Goal: Information Seeking & Learning: Learn about a topic

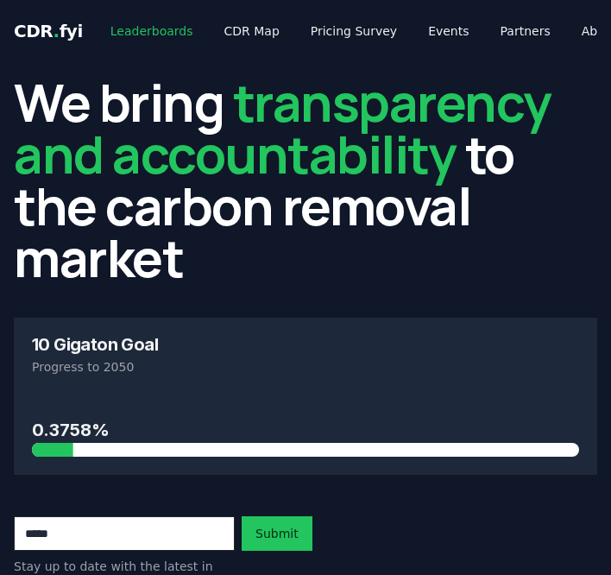
click at [149, 33] on link "Leaderboards" at bounding box center [152, 31] width 110 height 31
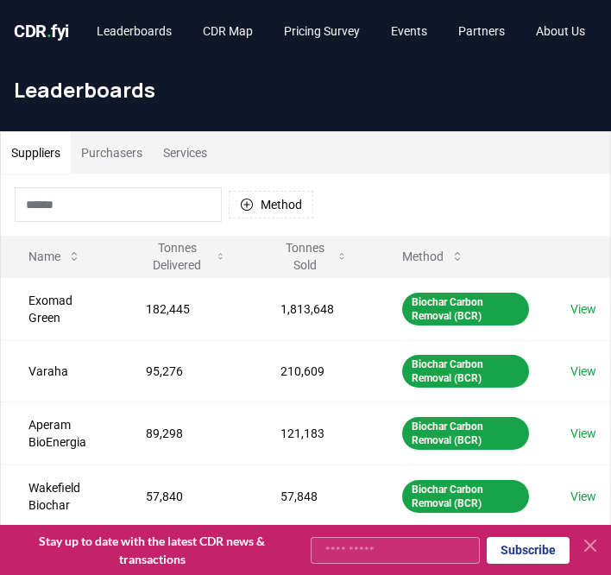
click at [106, 147] on button "Purchasers" at bounding box center [112, 152] width 82 height 41
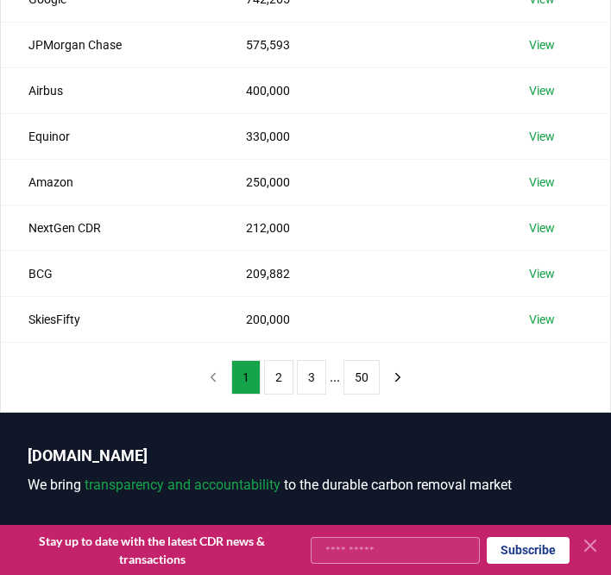
scroll to position [401, 0]
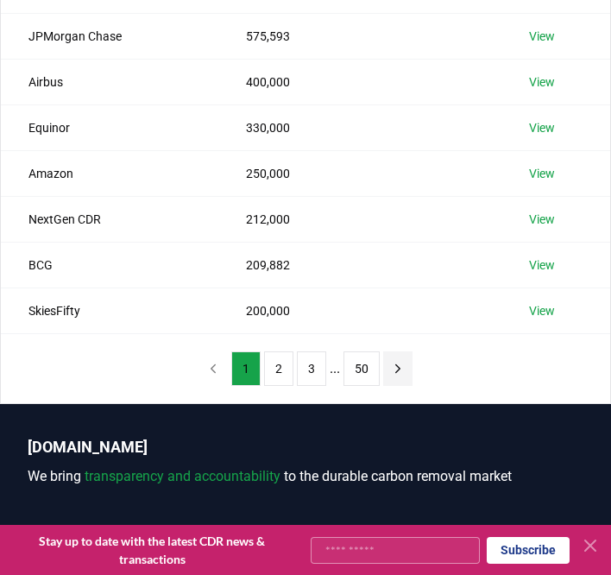
click at [388, 365] on button "next page" at bounding box center [397, 368] width 29 height 35
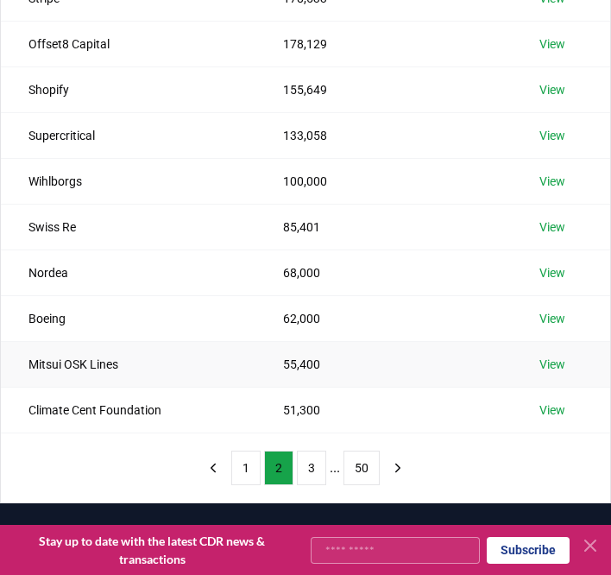
scroll to position [331, 0]
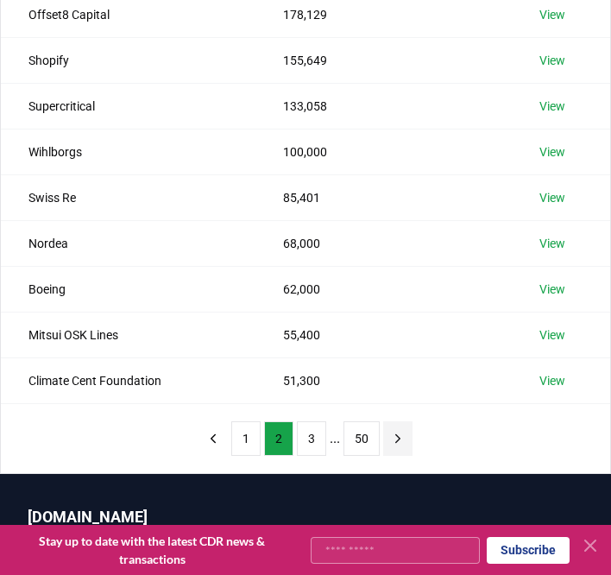
click at [405, 437] on icon "next page" at bounding box center [398, 439] width 16 height 16
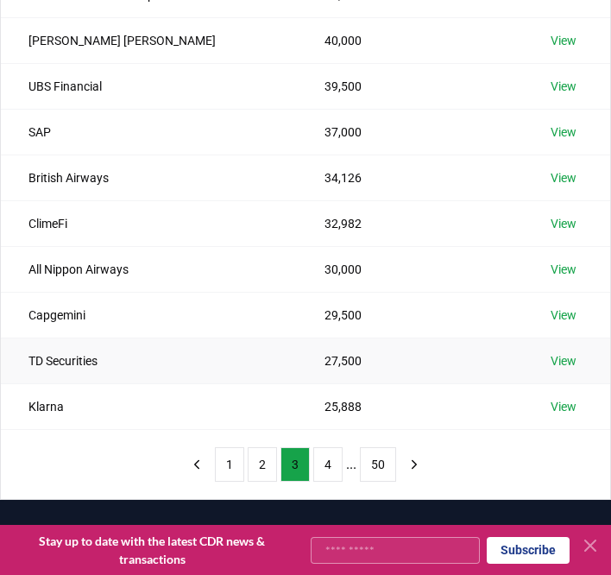
scroll to position [306, 0]
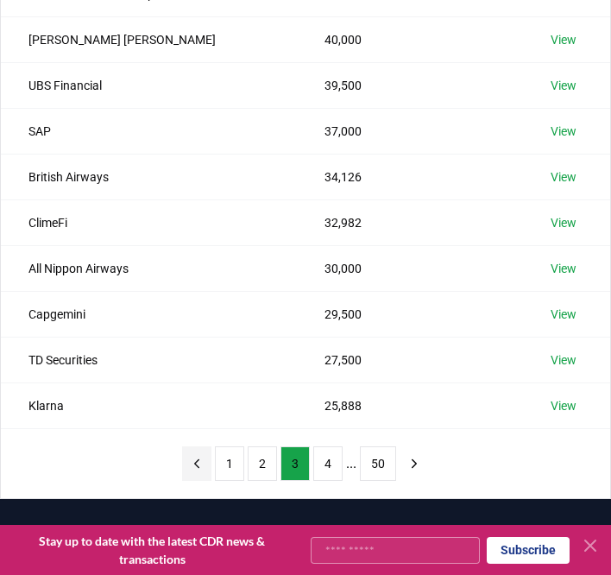
click at [196, 459] on icon "previous page" at bounding box center [197, 463] width 4 height 8
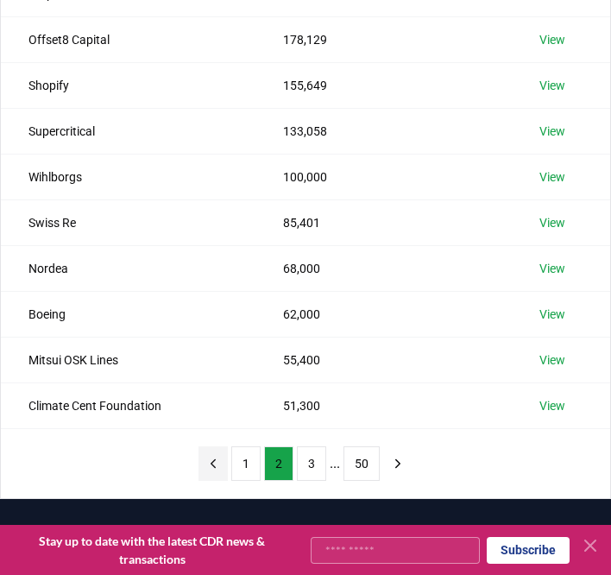
click at [196, 458] on div "1 2 3 ... 50" at bounding box center [305, 463] width 248 height 69
click at [207, 456] on icon "previous page" at bounding box center [213, 464] width 16 height 16
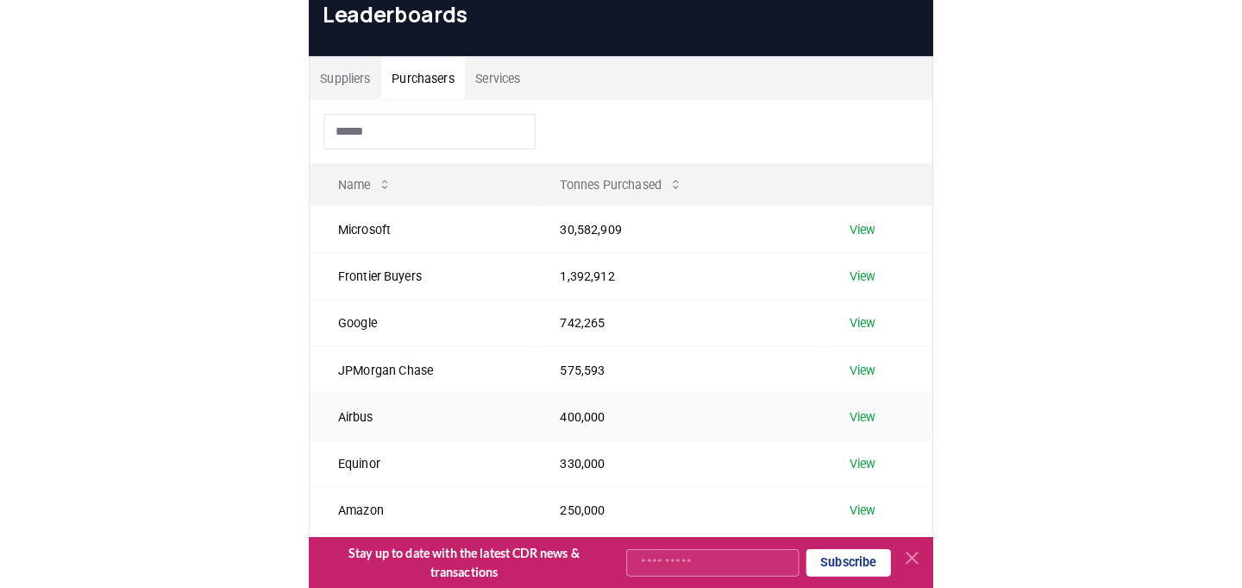
scroll to position [66, 0]
